Goal: Information Seeking & Learning: Learn about a topic

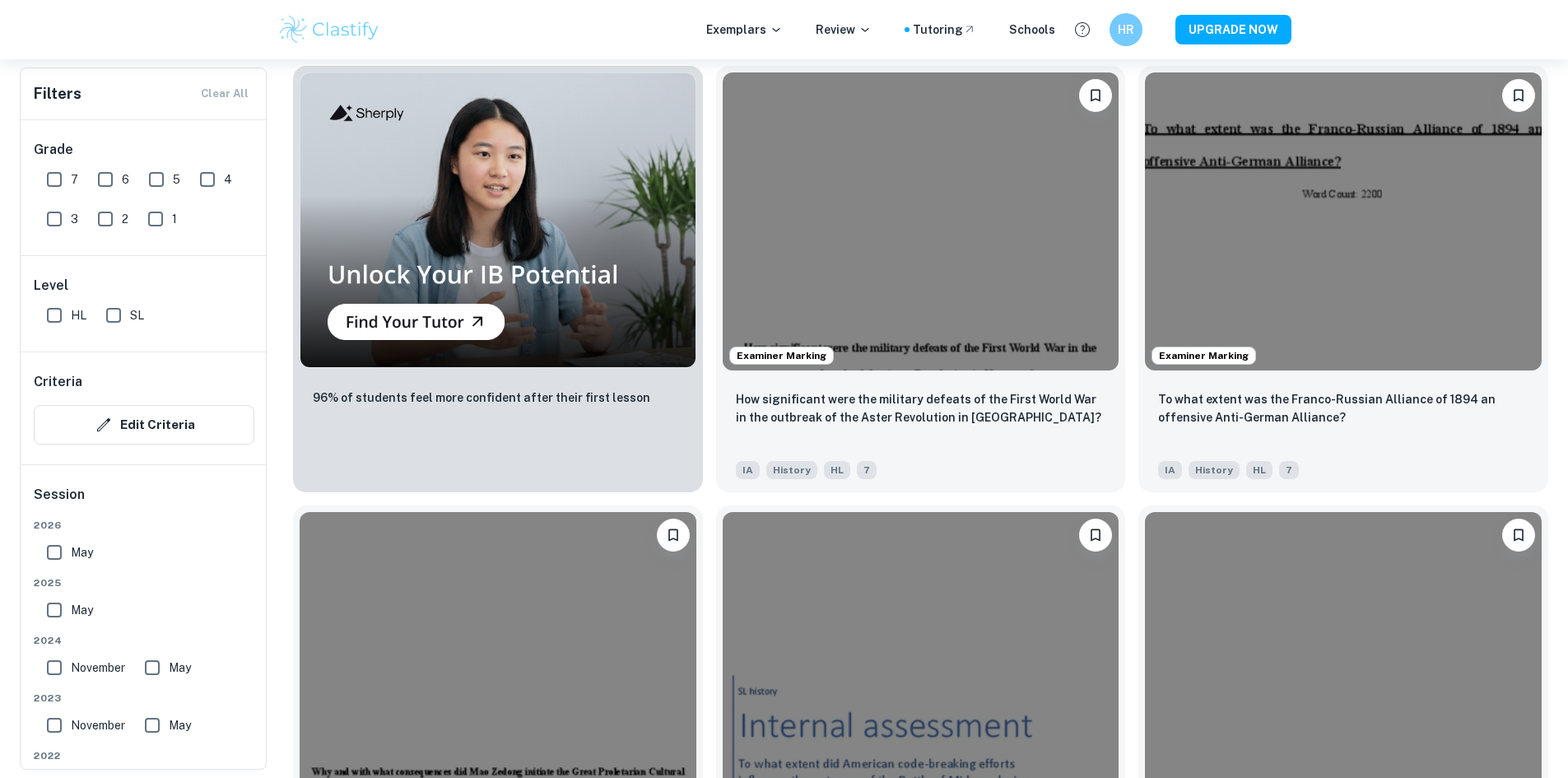
scroll to position [1477, 0]
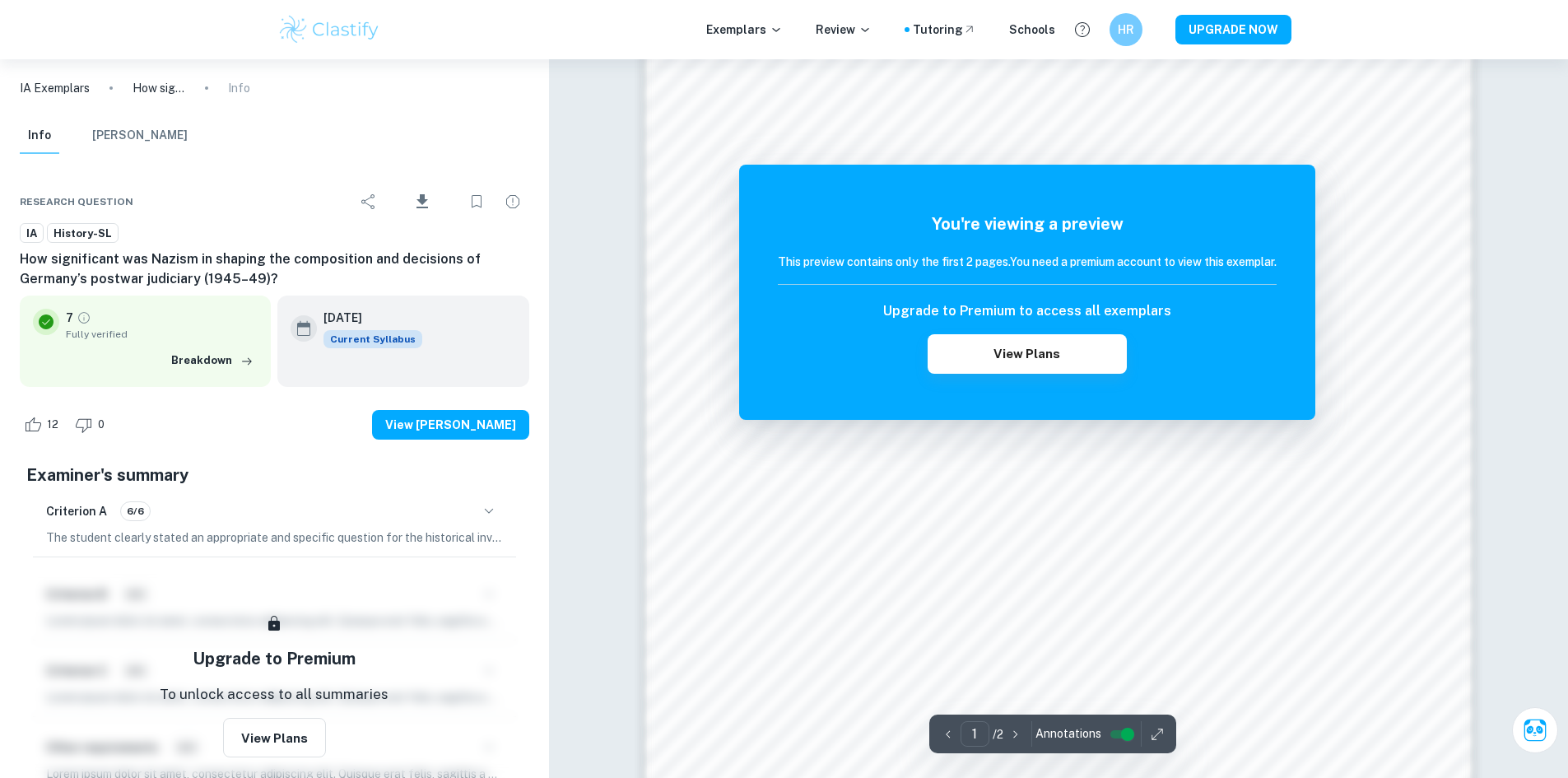
scroll to position [1623, 0]
click at [1009, 174] on div "You're viewing a preview This preview contains only the first 2 pages. You need…" at bounding box center [1027, 292] width 576 height 255
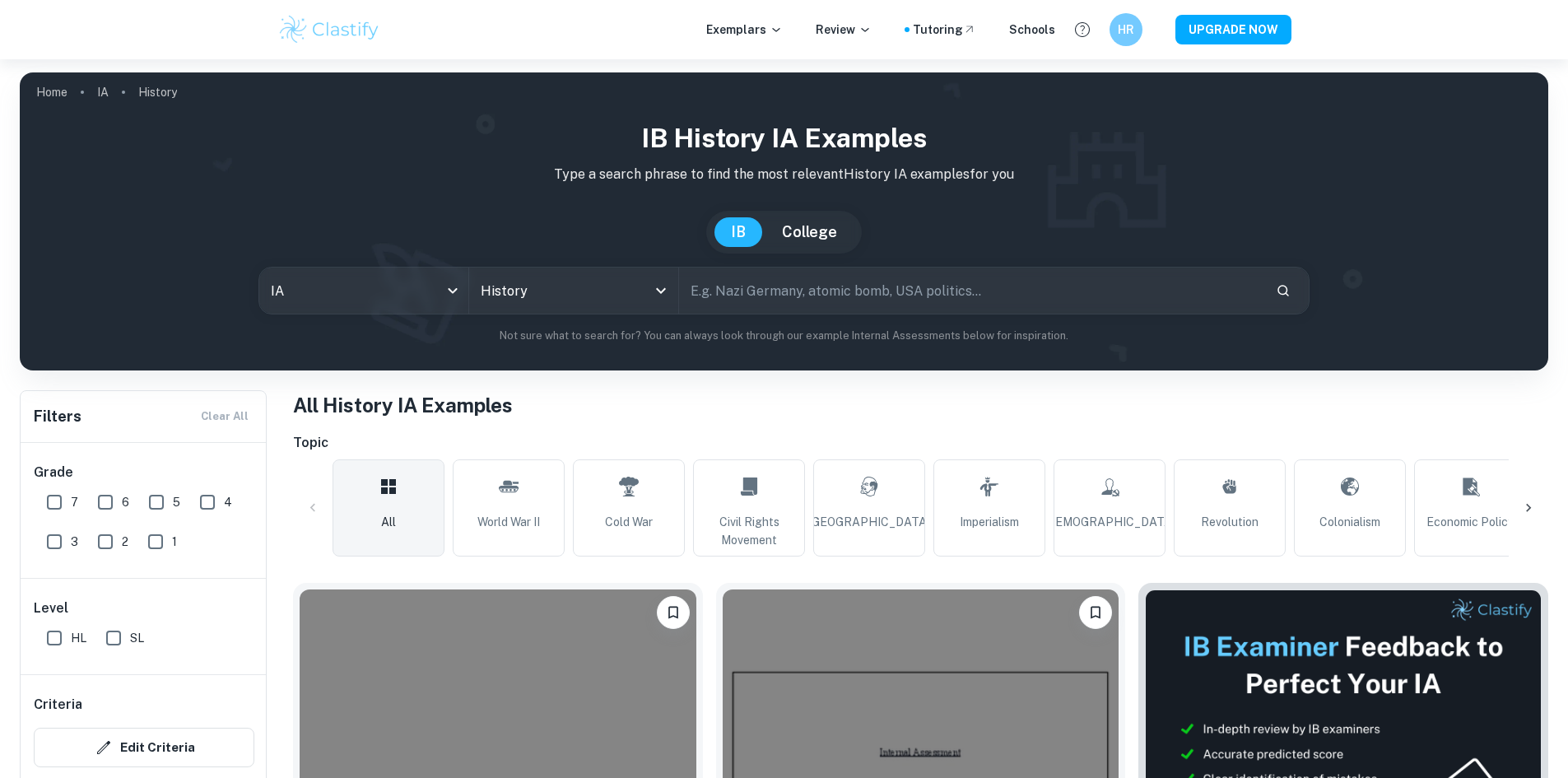
scroll to position [1477, 0]
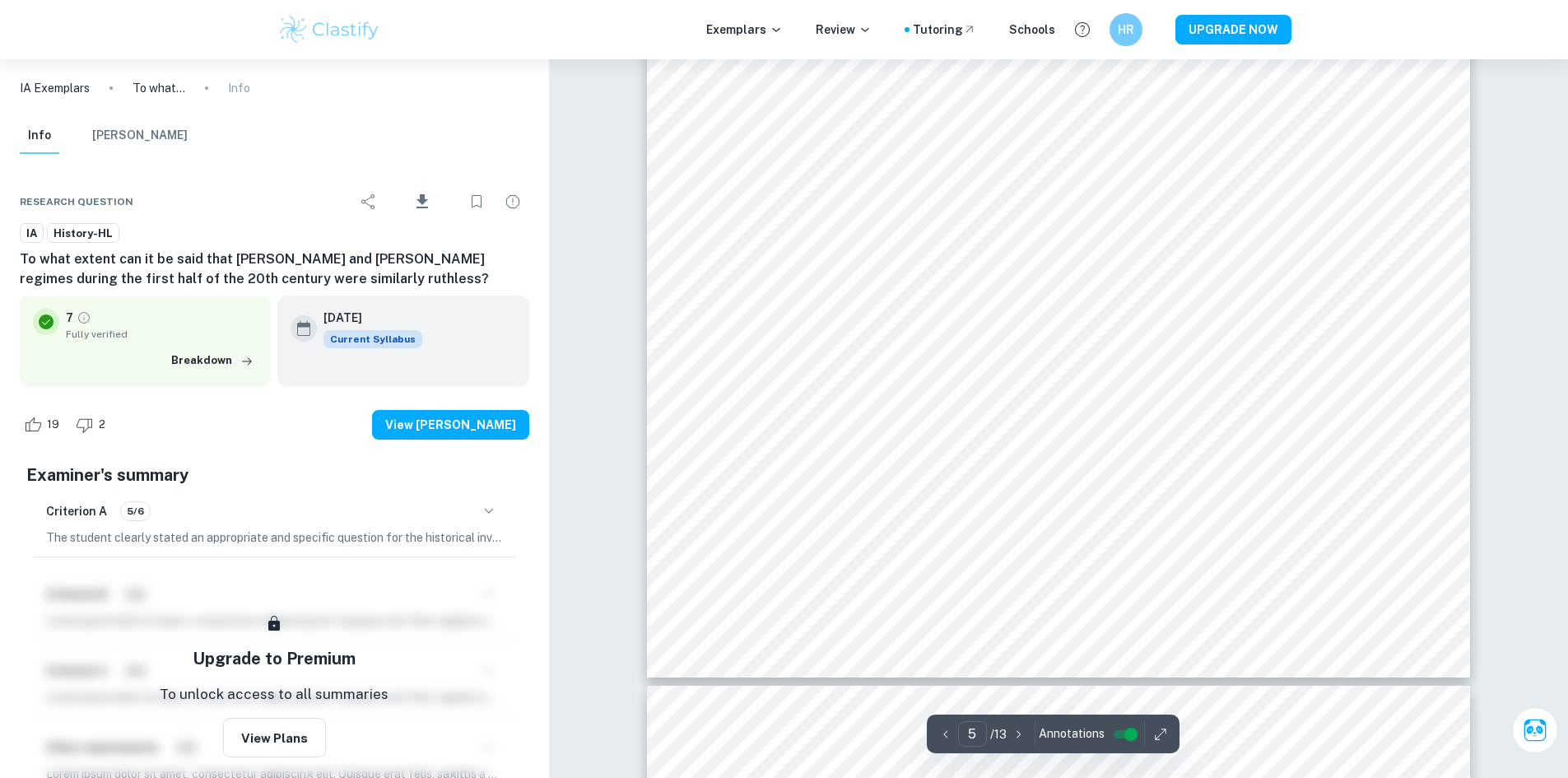
scroll to position [5518, 0]
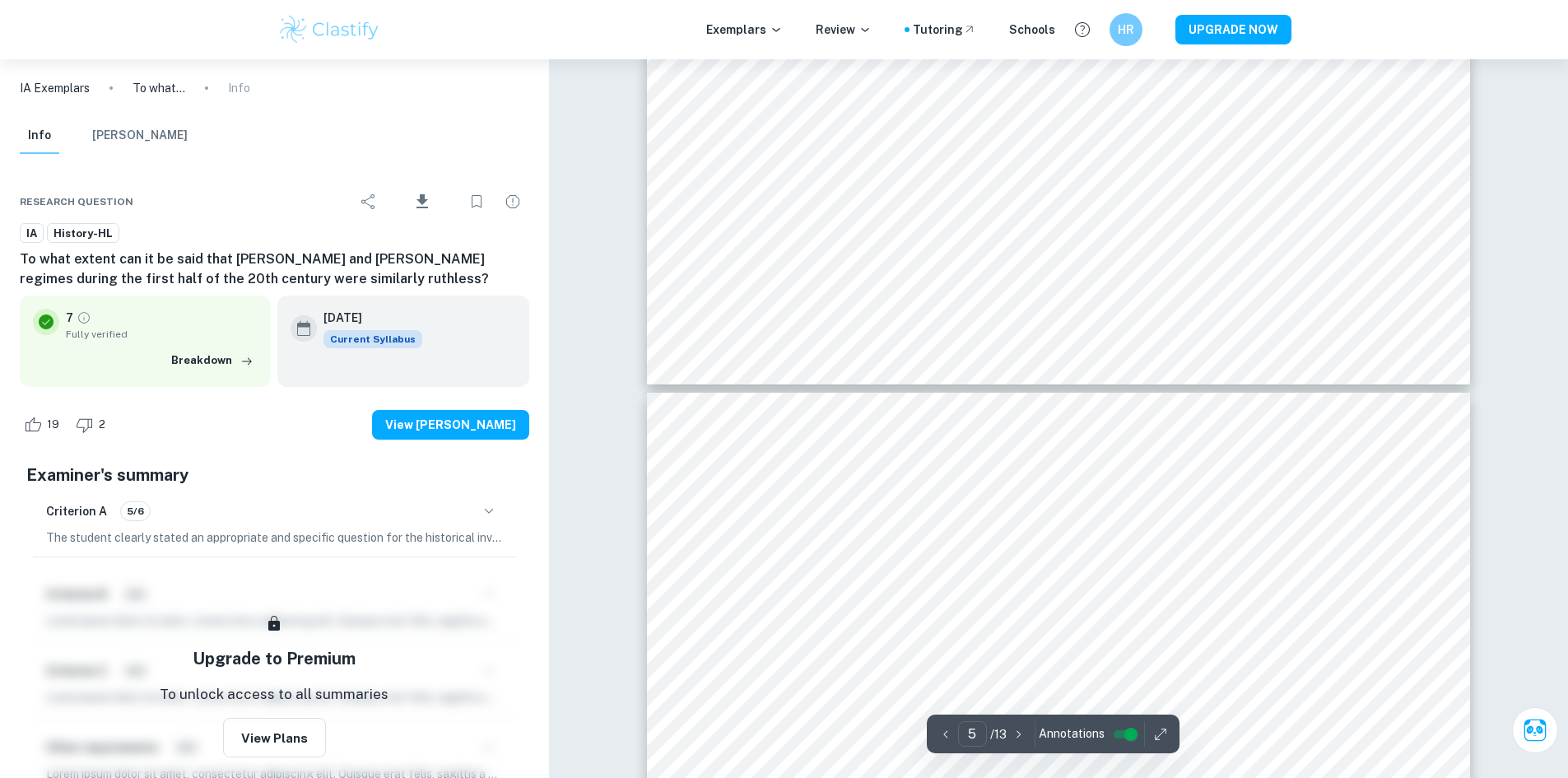
type input "6"
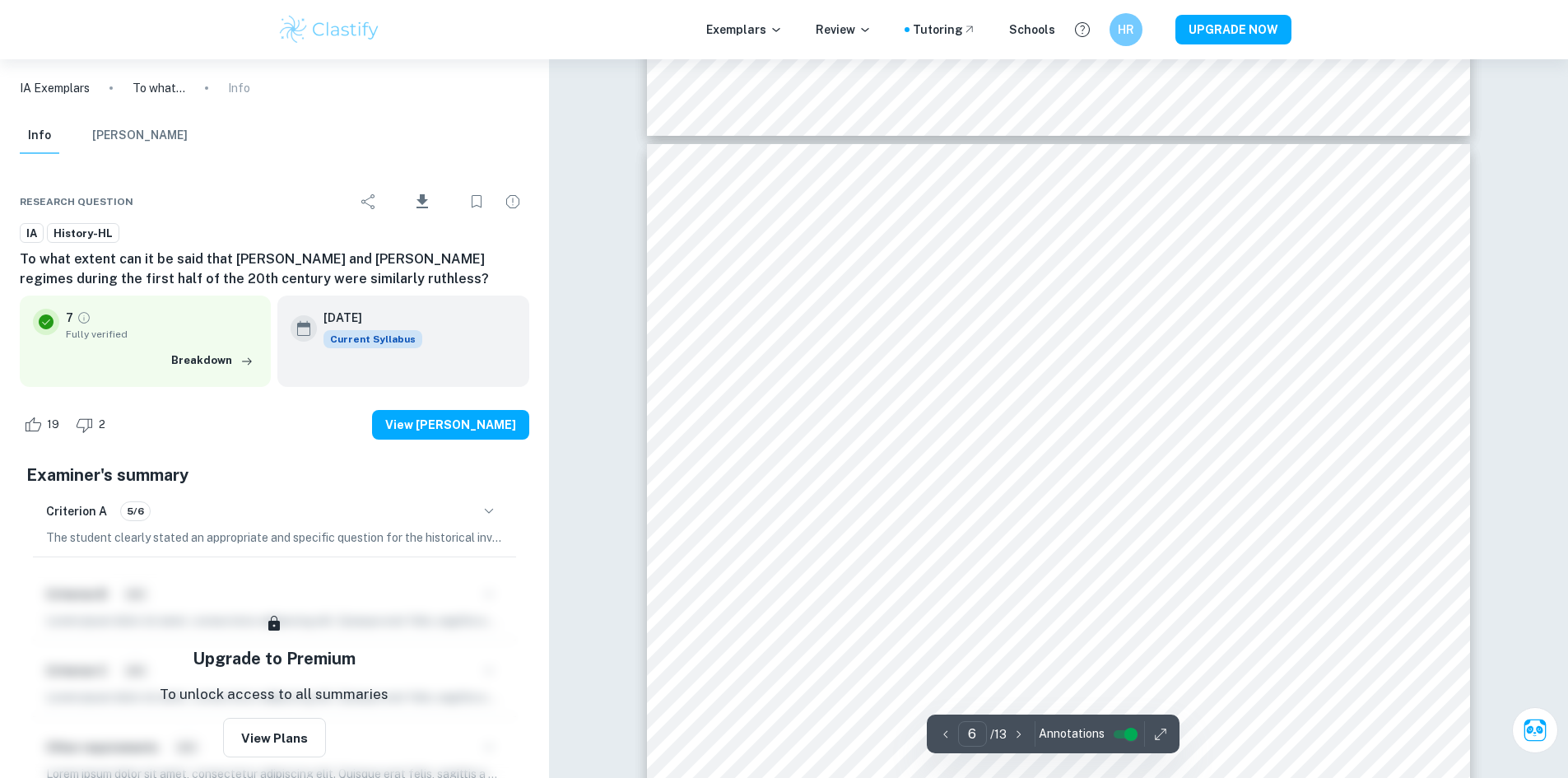
scroll to position [6095, 0]
